Goal: Information Seeking & Learning: Check status

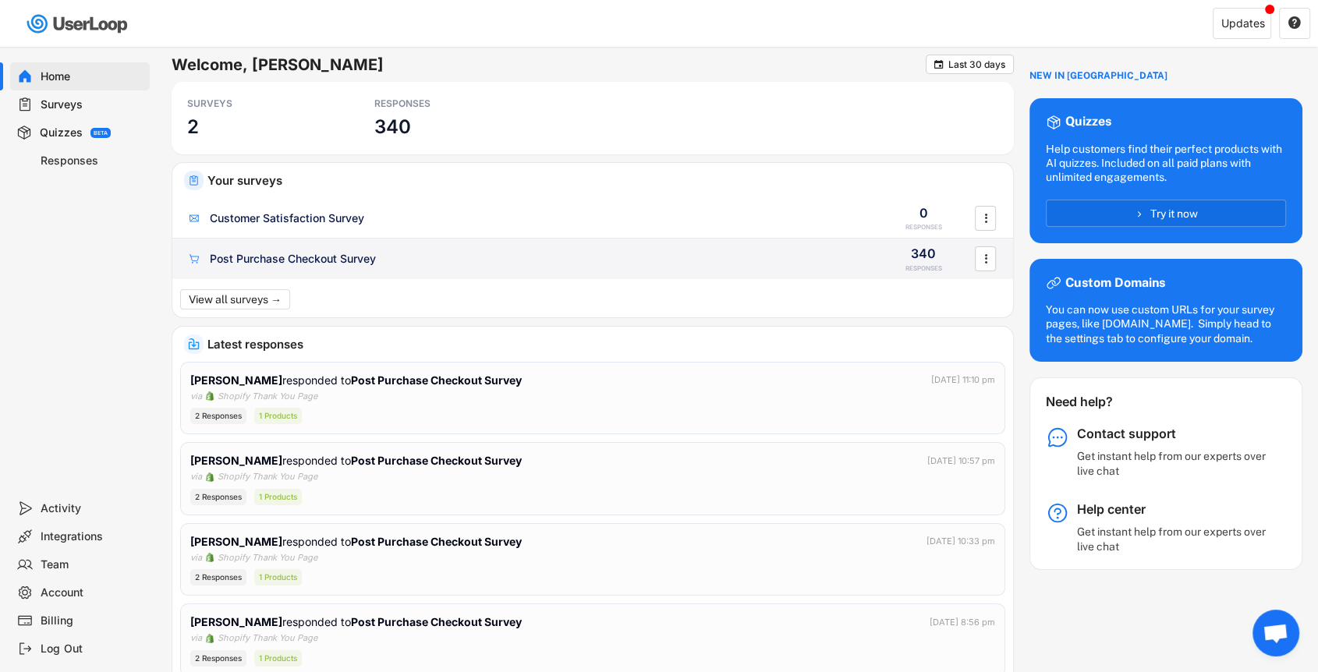
click at [322, 259] on div "Post Purchase Checkout Survey" at bounding box center [293, 259] width 166 height 16
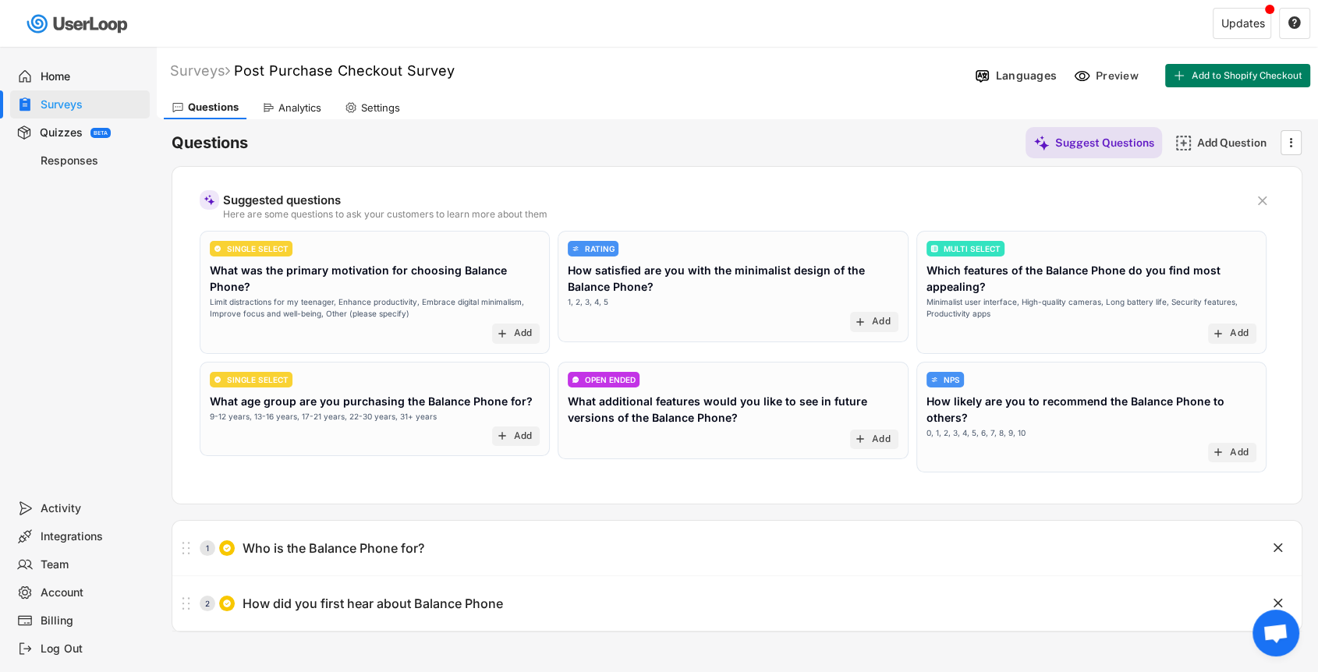
click at [318, 108] on div "Analytics" at bounding box center [299, 107] width 43 height 13
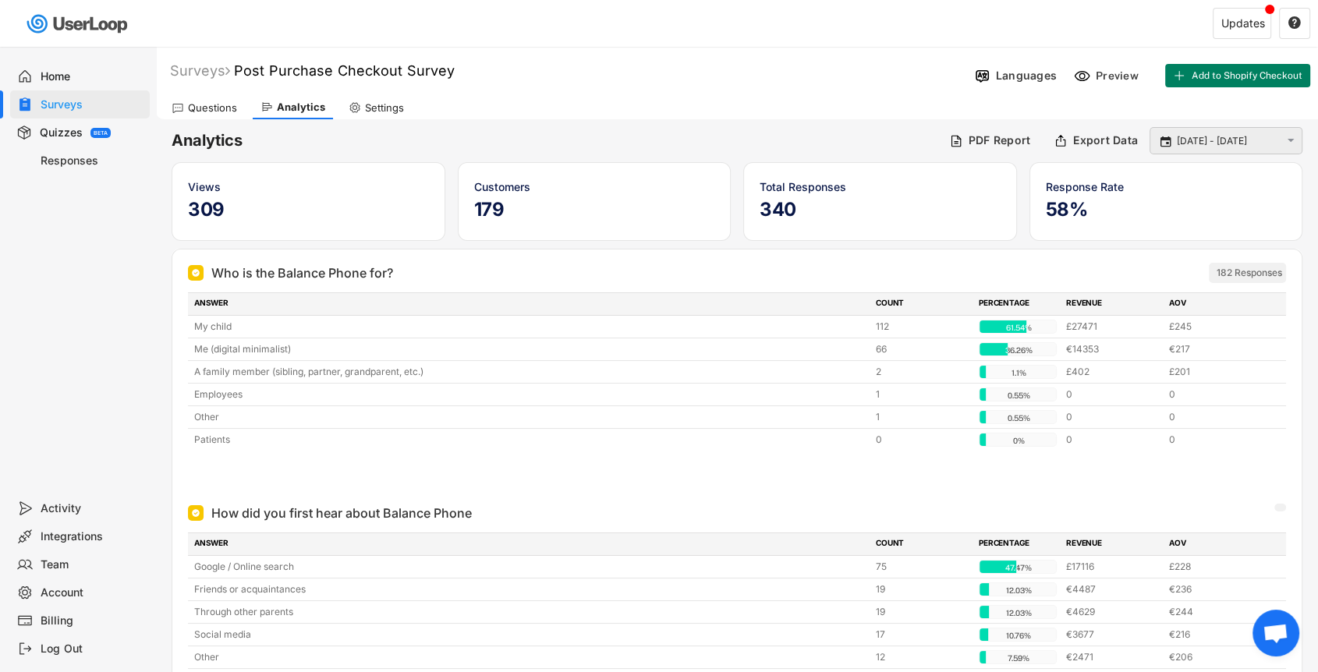
click at [1232, 142] on input "[DATE] - [DATE]" at bounding box center [1228, 141] width 103 height 16
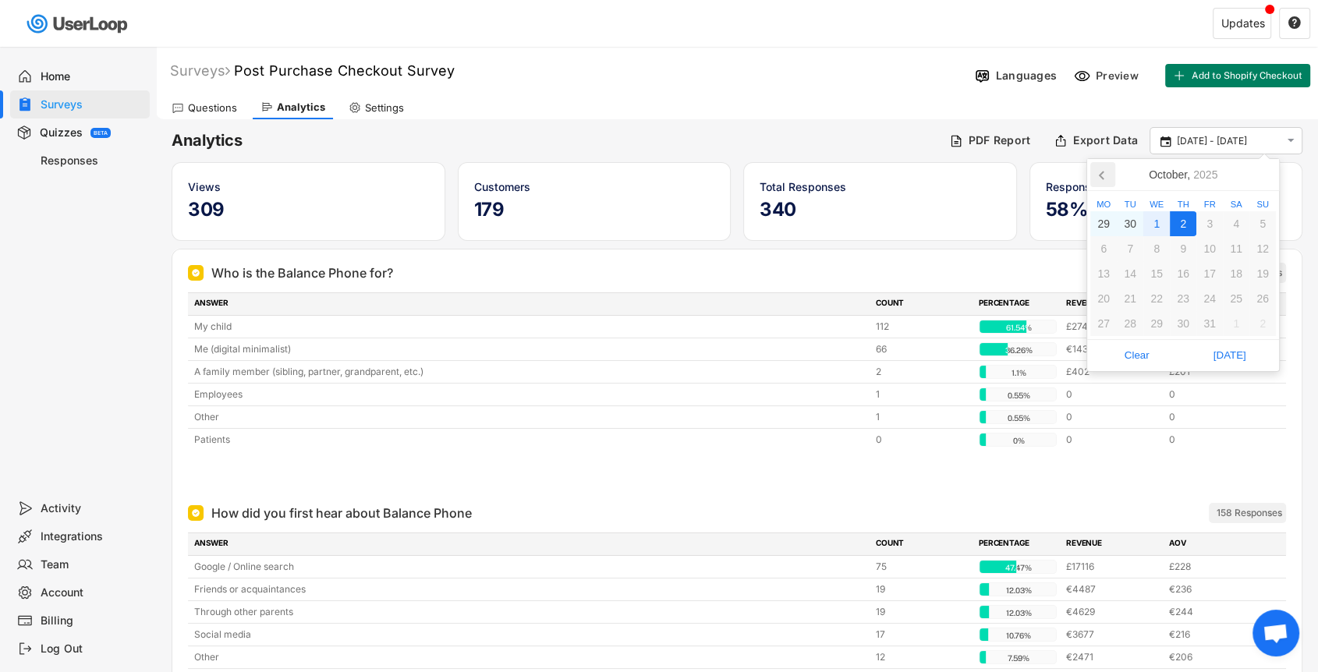
click at [1103, 178] on icon at bounding box center [1102, 176] width 4 height 8
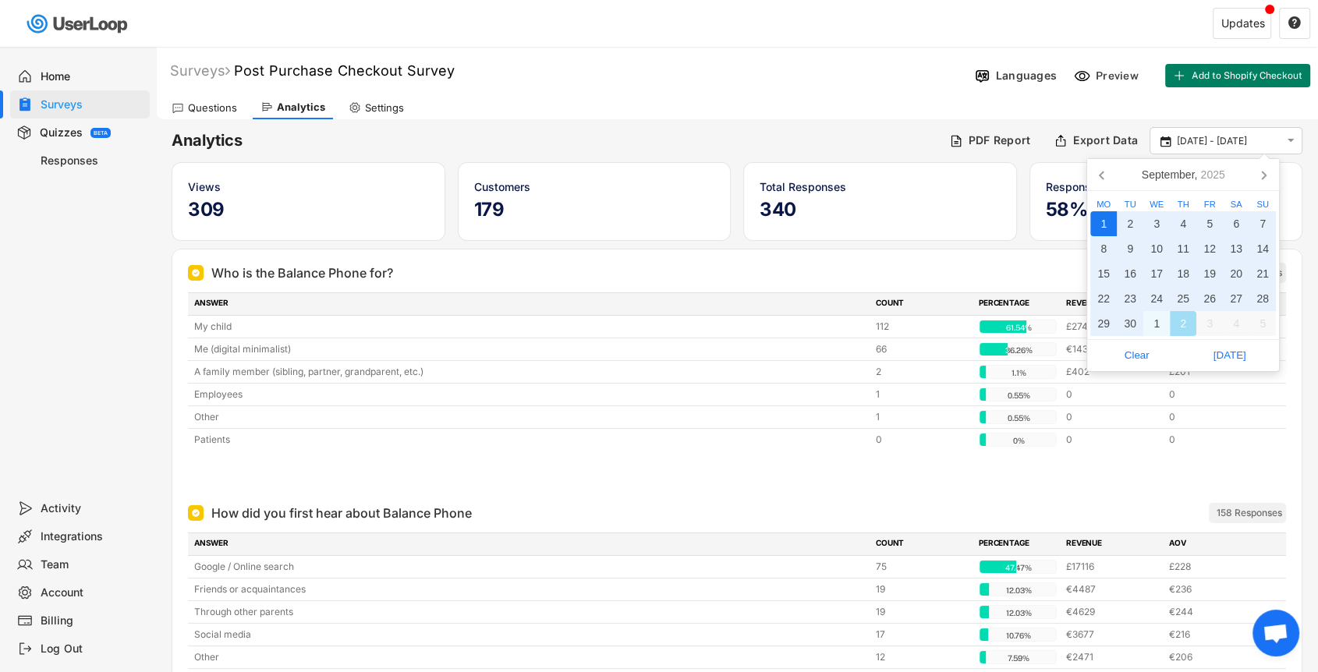
click at [1102, 224] on div "1" at bounding box center [1103, 223] width 27 height 25
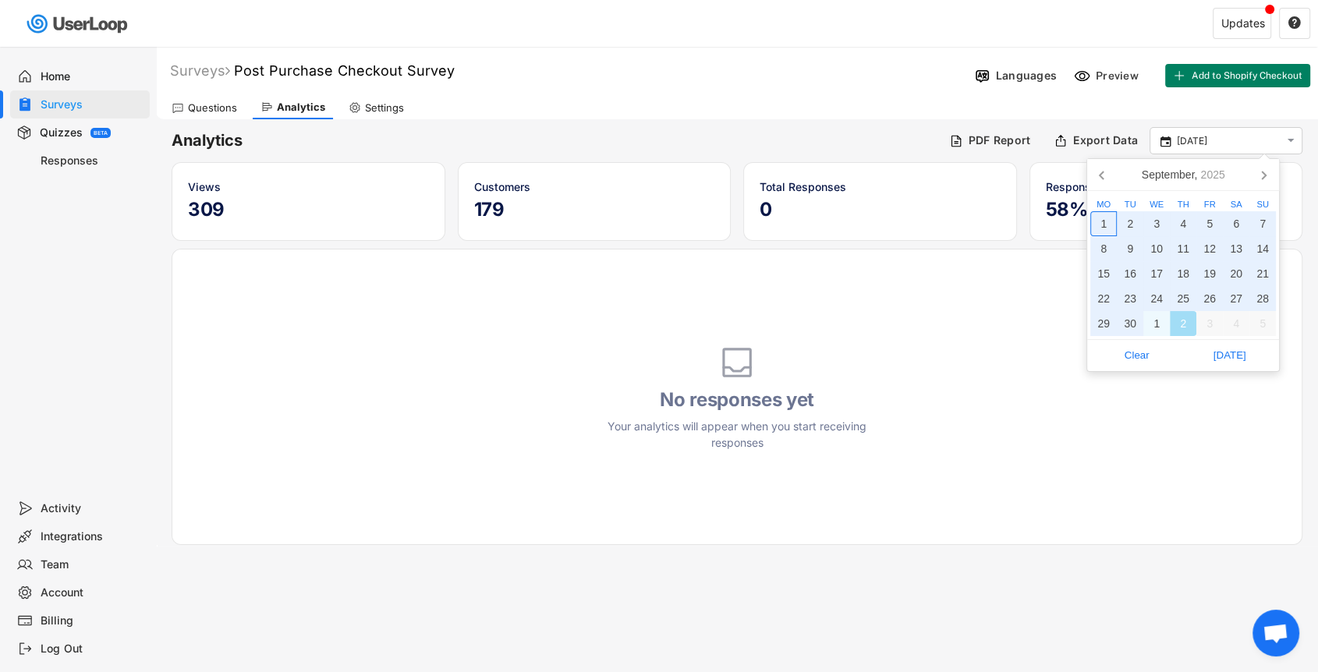
click at [1103, 225] on div "1" at bounding box center [1103, 223] width 27 height 25
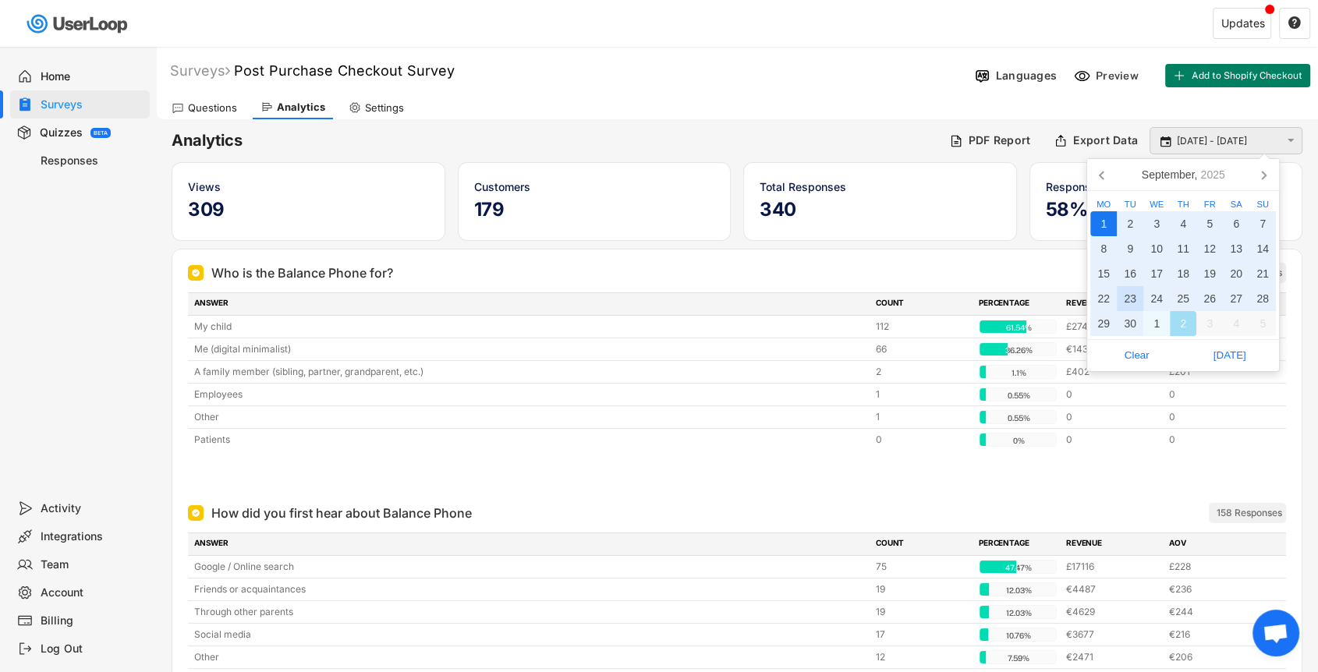
click at [1210, 145] on input "[DATE] - [DATE]" at bounding box center [1228, 141] width 103 height 16
click at [1134, 325] on div "30" at bounding box center [1130, 323] width 27 height 25
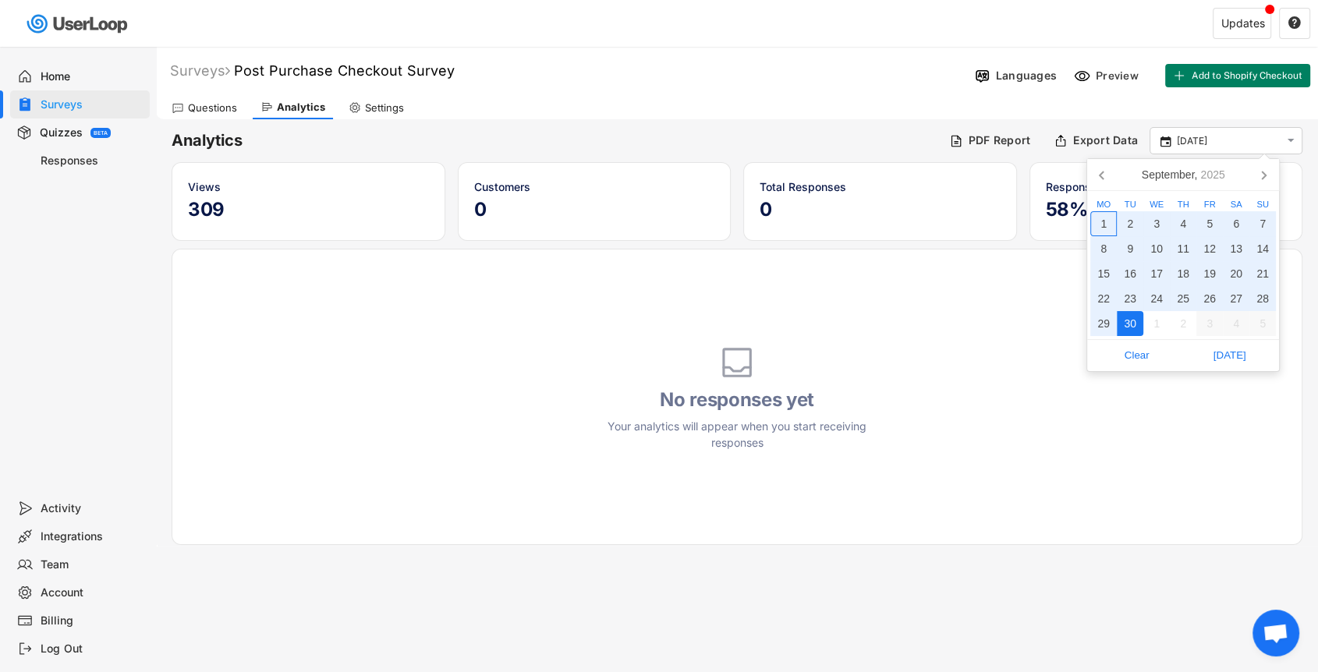
click at [1105, 225] on div "1" at bounding box center [1103, 223] width 27 height 25
type input "[DATE] - [DATE]"
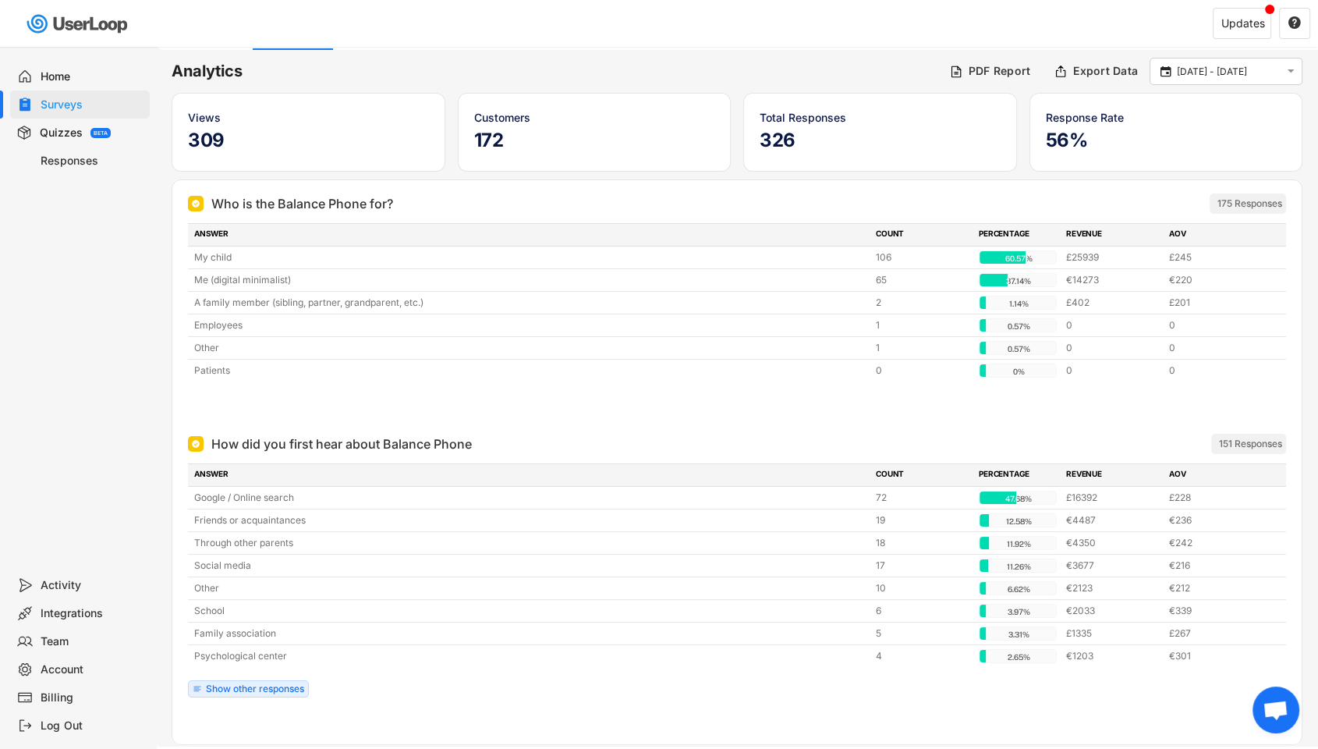
scroll to position [69, 0]
click at [291, 672] on div "Show other responses" at bounding box center [255, 689] width 98 height 9
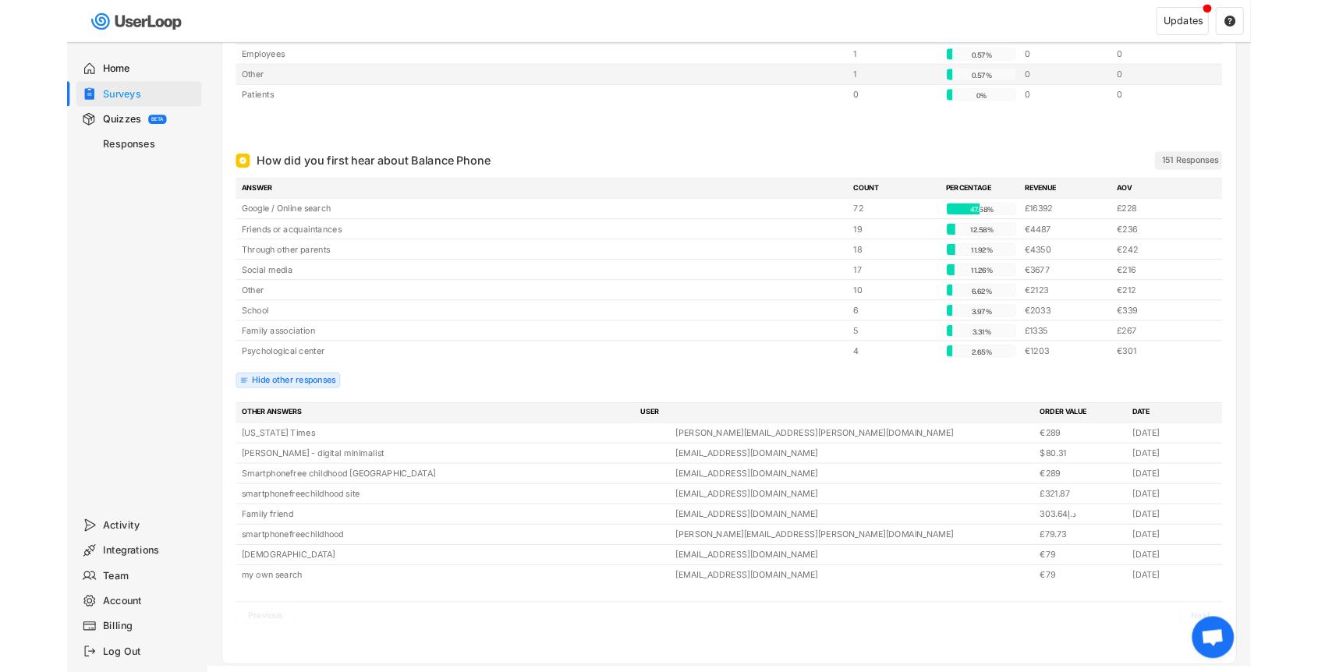
scroll to position [372, 0]
